Goal: Check status

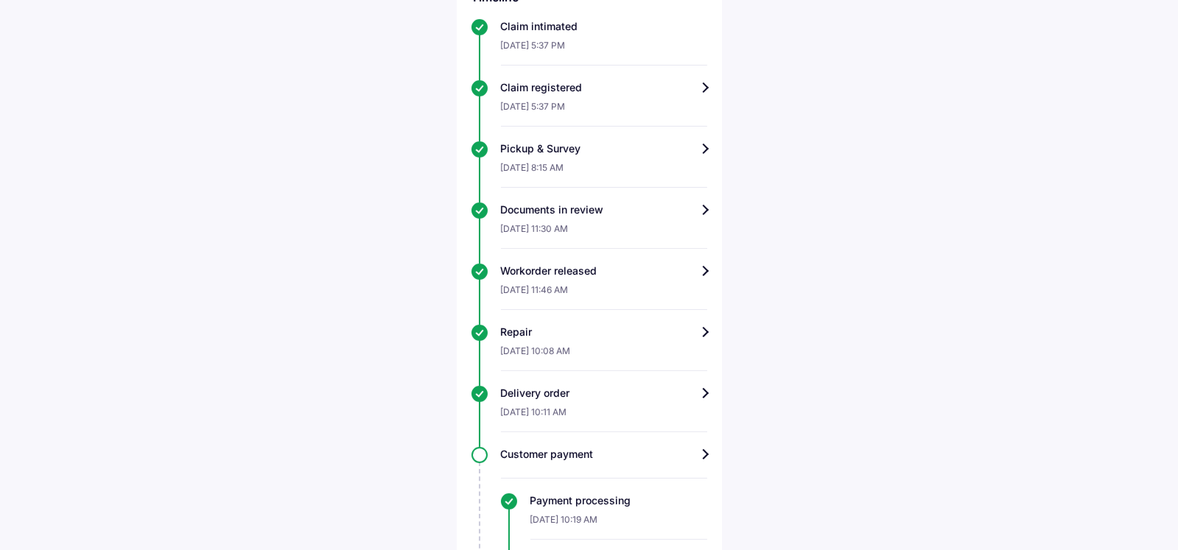
scroll to position [515, 0]
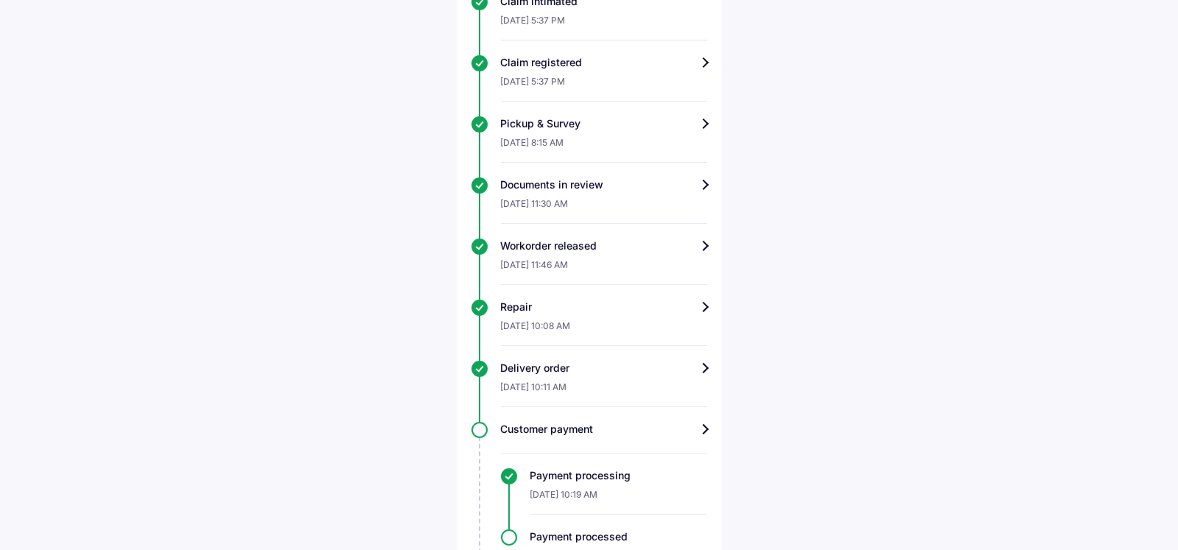
click at [703, 308] on div "Repair" at bounding box center [604, 307] width 206 height 15
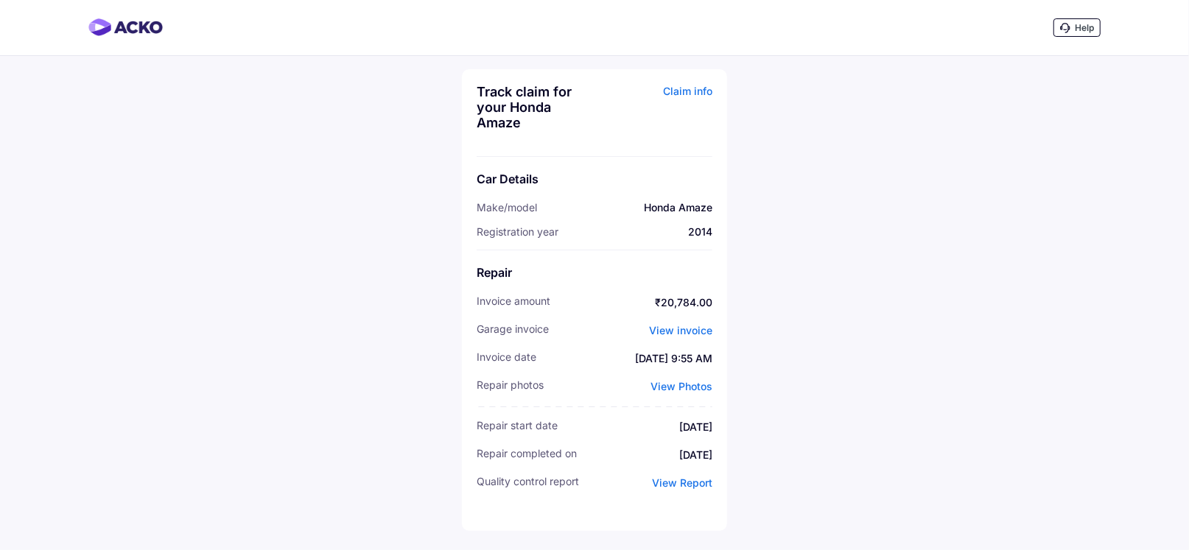
click at [689, 390] on span "View Photos" at bounding box center [682, 386] width 62 height 13
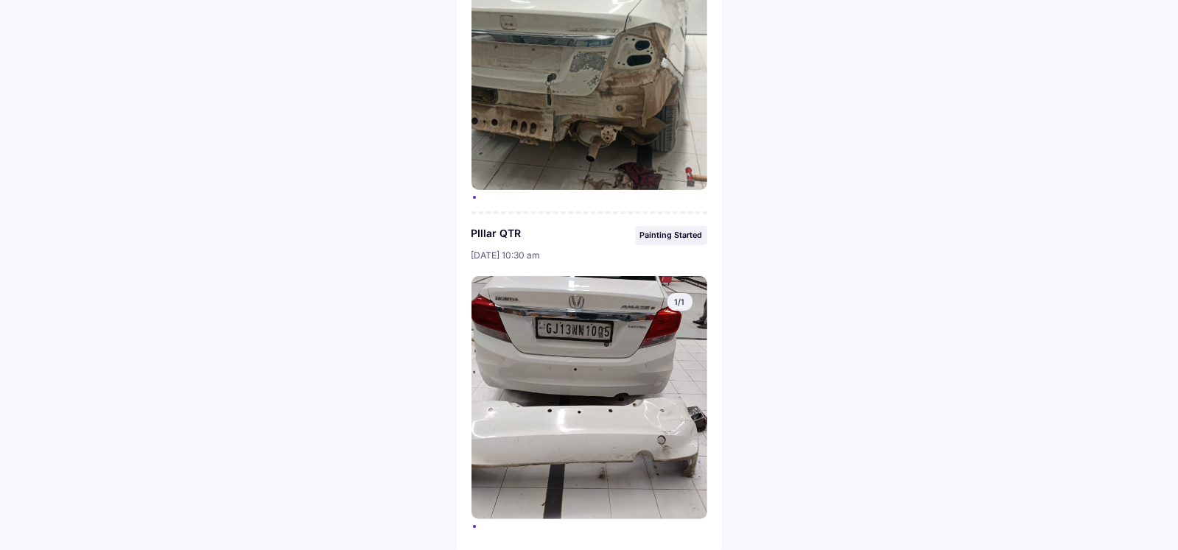
scroll to position [598, 0]
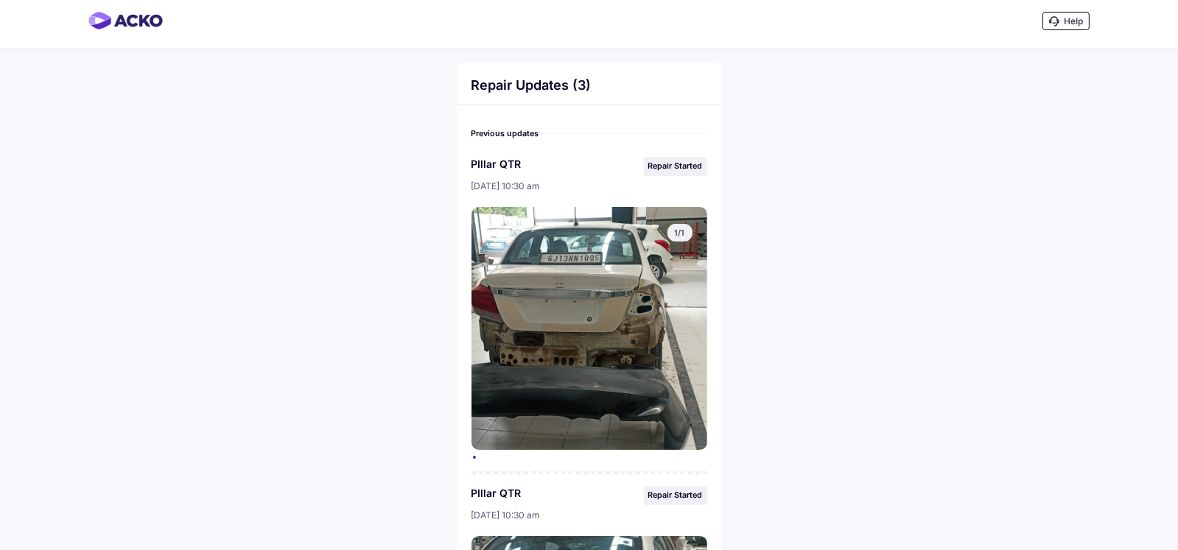
scroll to position [0, 0]
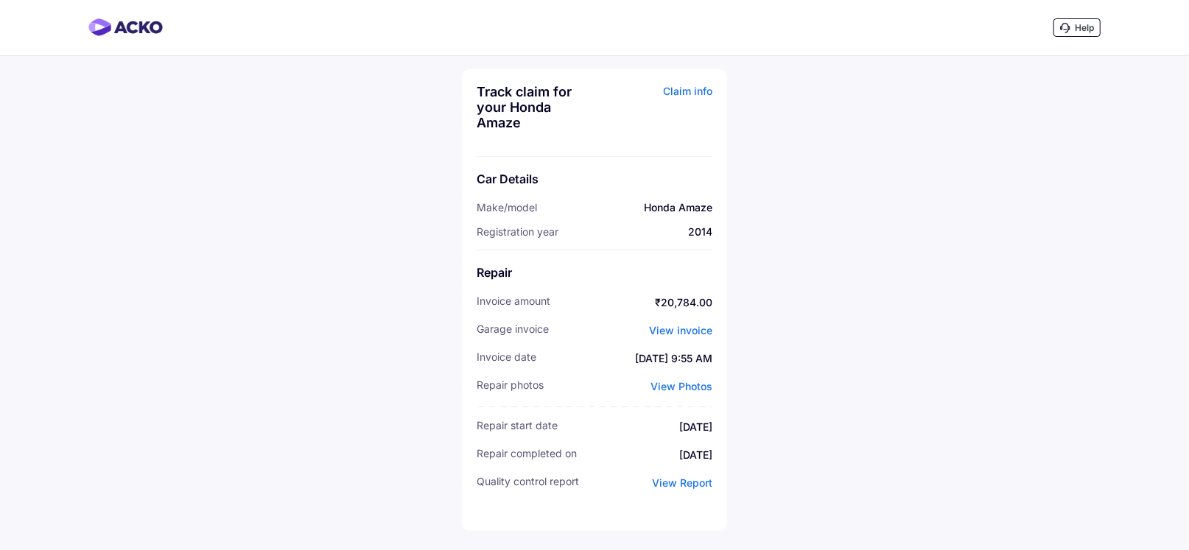
click at [680, 480] on span "View Report" at bounding box center [682, 483] width 60 height 13
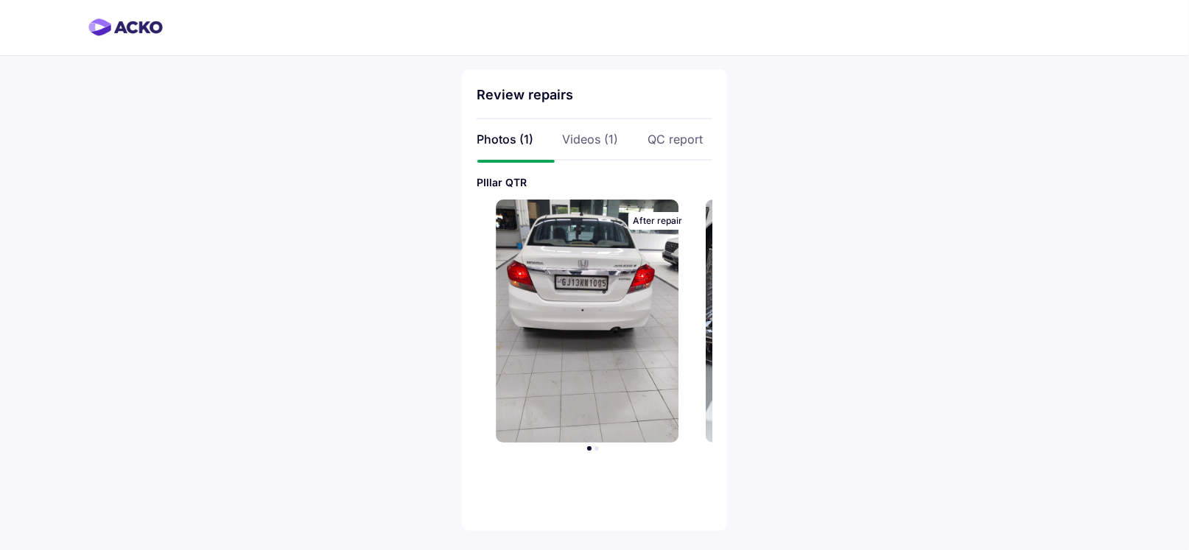
click at [577, 142] on div "Videos (1)" at bounding box center [594, 139] width 65 height 16
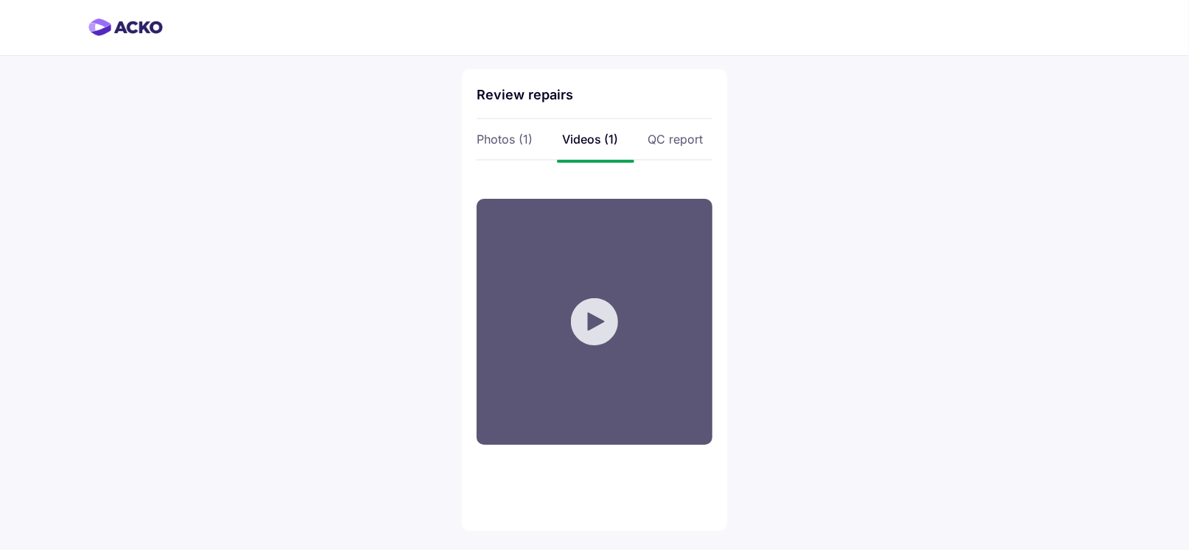
click at [597, 307] on div "Your browser does not support the video tag." at bounding box center [595, 322] width 236 height 246
click at [876, 279] on div "Review repairs Photos (1) Videos (1) QC report Your browser does not support th…" at bounding box center [594, 275] width 1189 height 550
